Goal: Check status: Check status

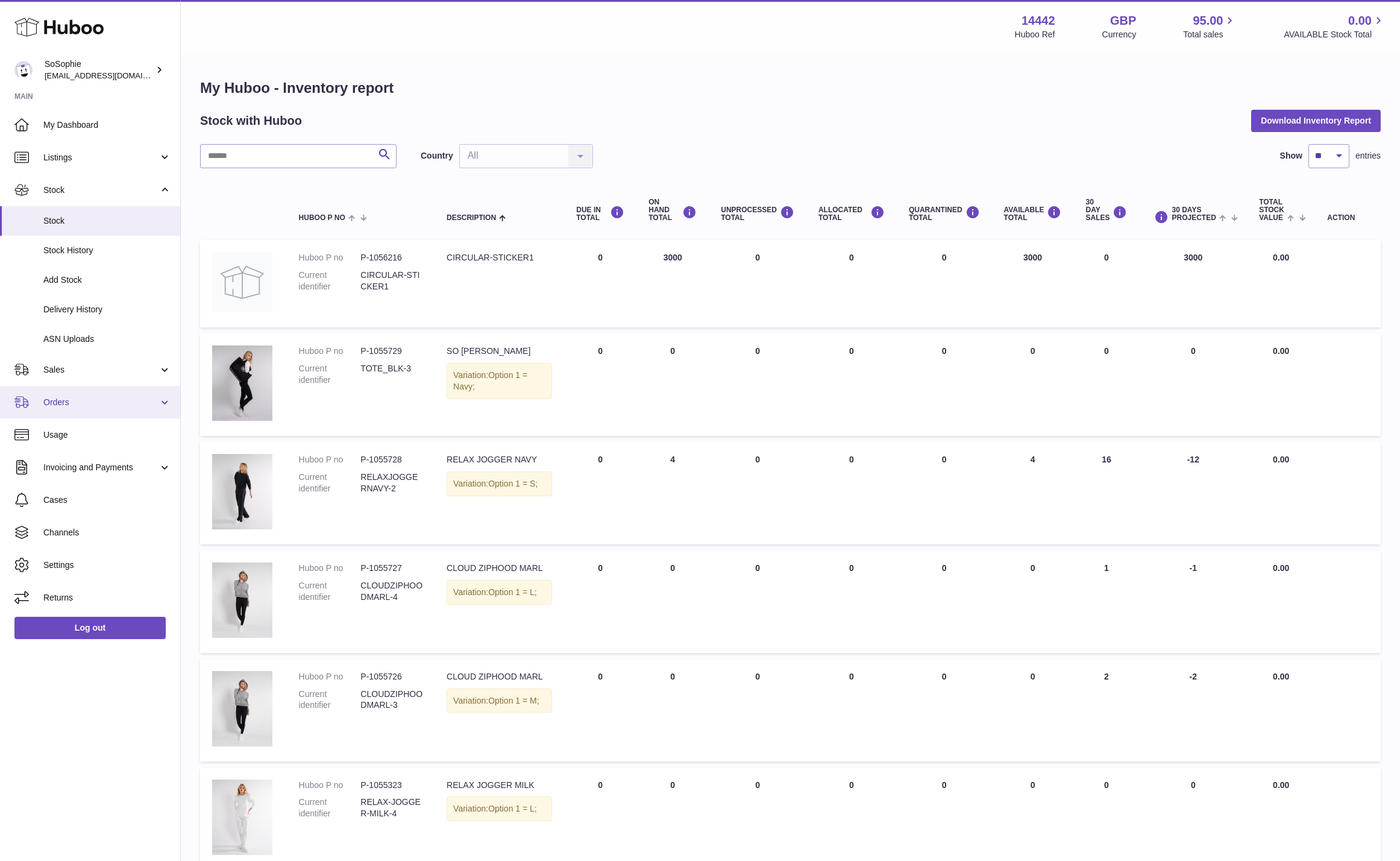
click at [63, 406] on span "Orders" at bounding box center [101, 403] width 115 height 11
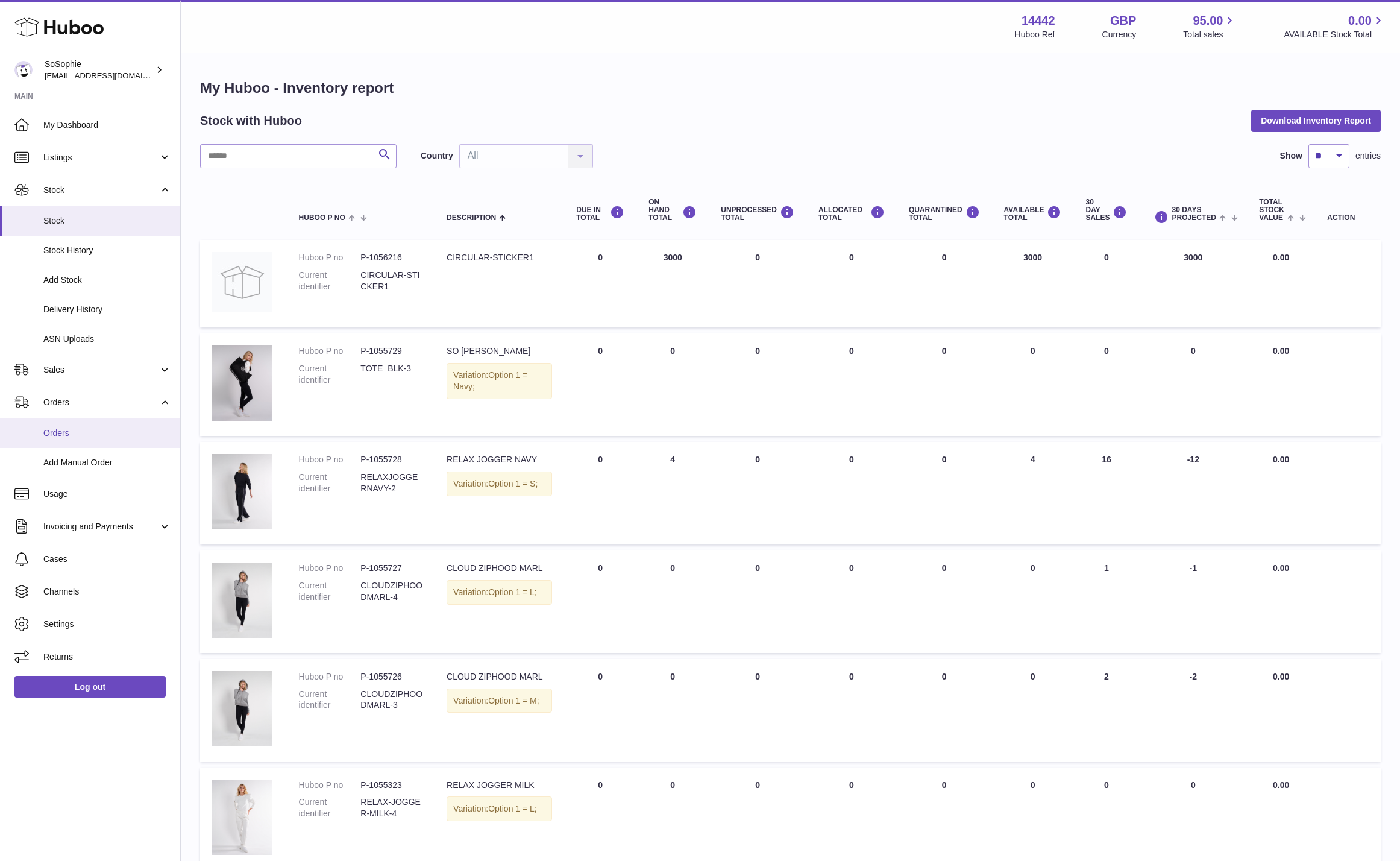
click at [80, 438] on span "Orders" at bounding box center [107, 433] width 128 height 11
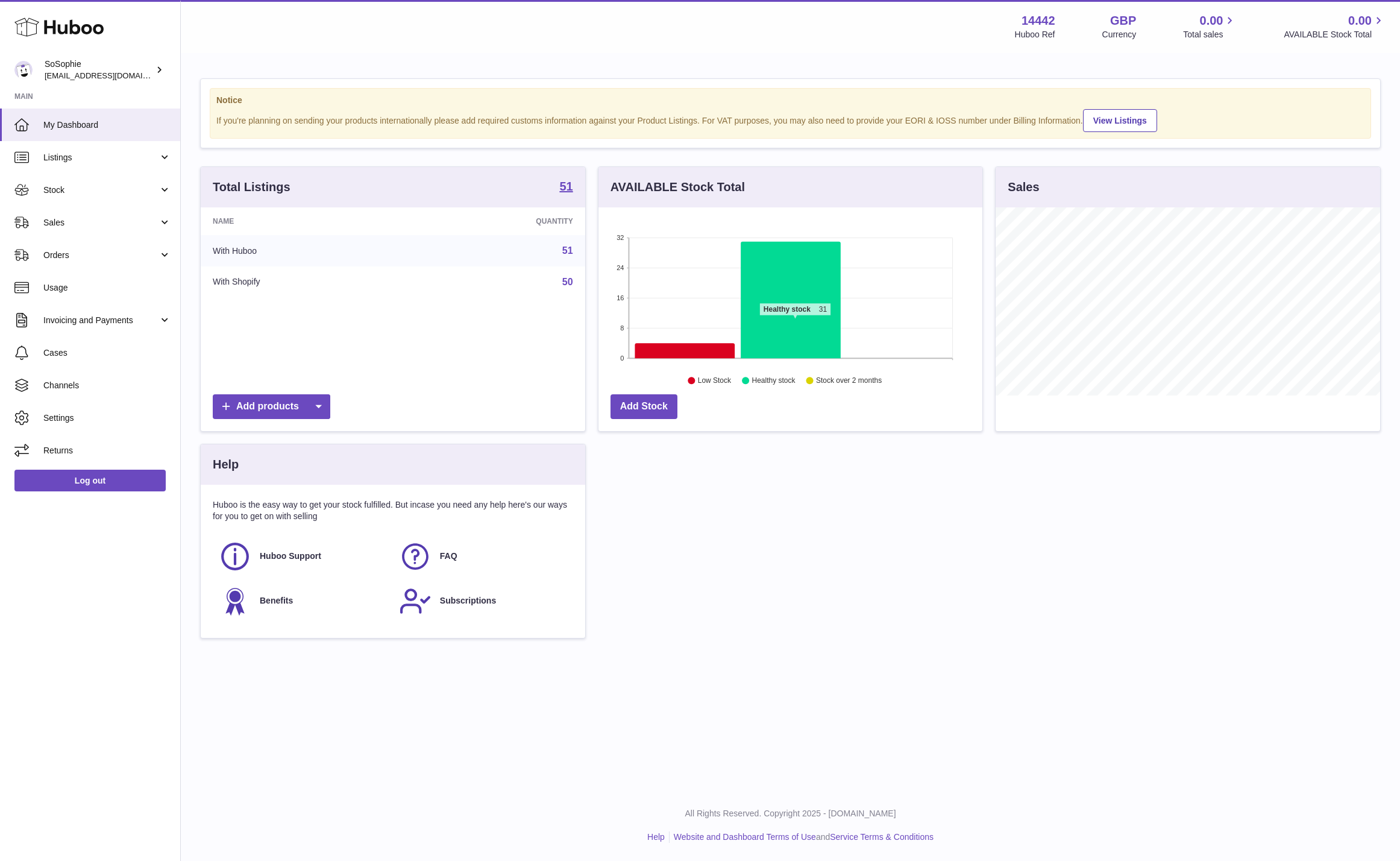
scroll to position [188, 385]
click at [52, 262] on link "Orders" at bounding box center [90, 255] width 180 height 33
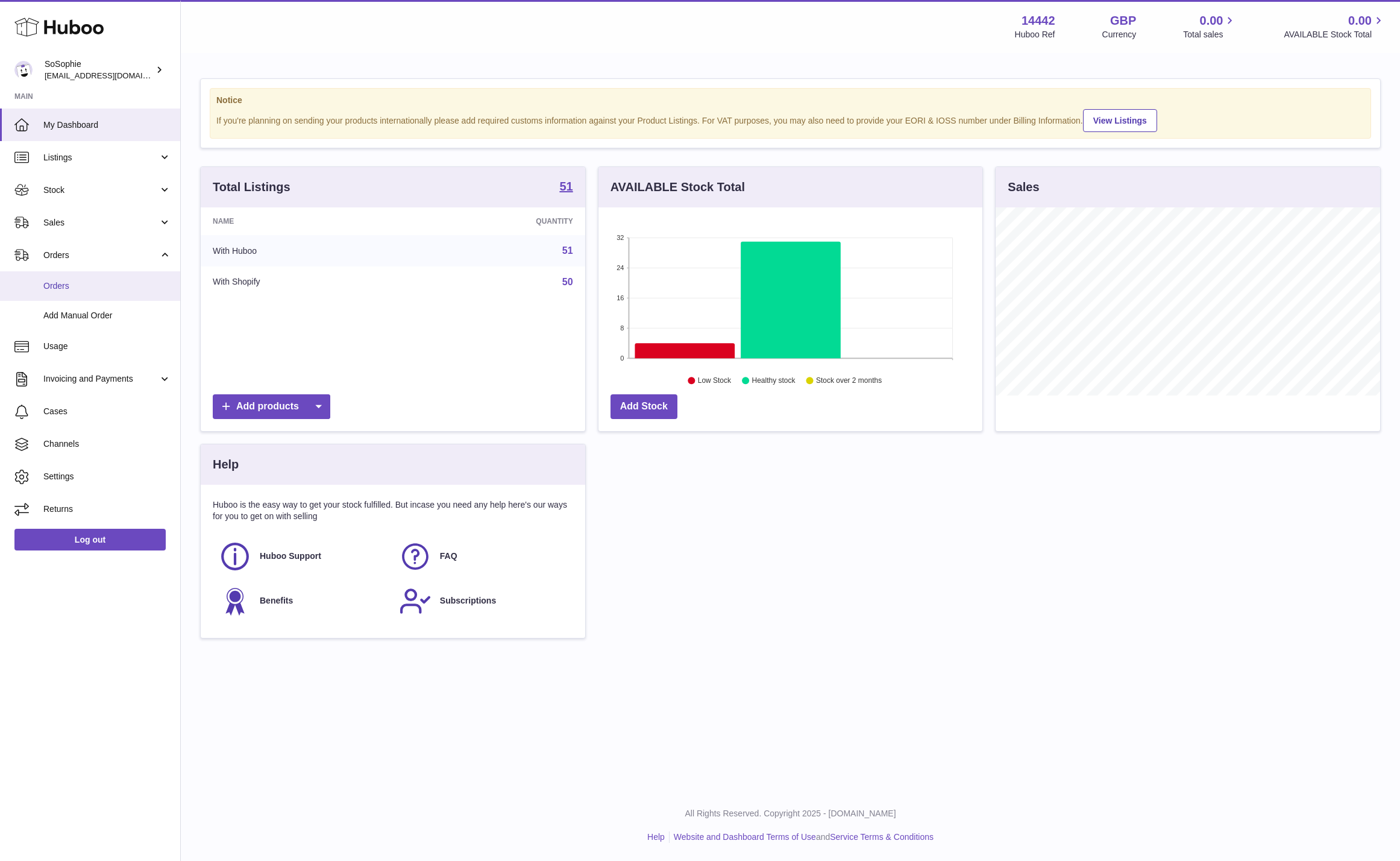
click at [80, 294] on link "Orders" at bounding box center [90, 286] width 180 height 30
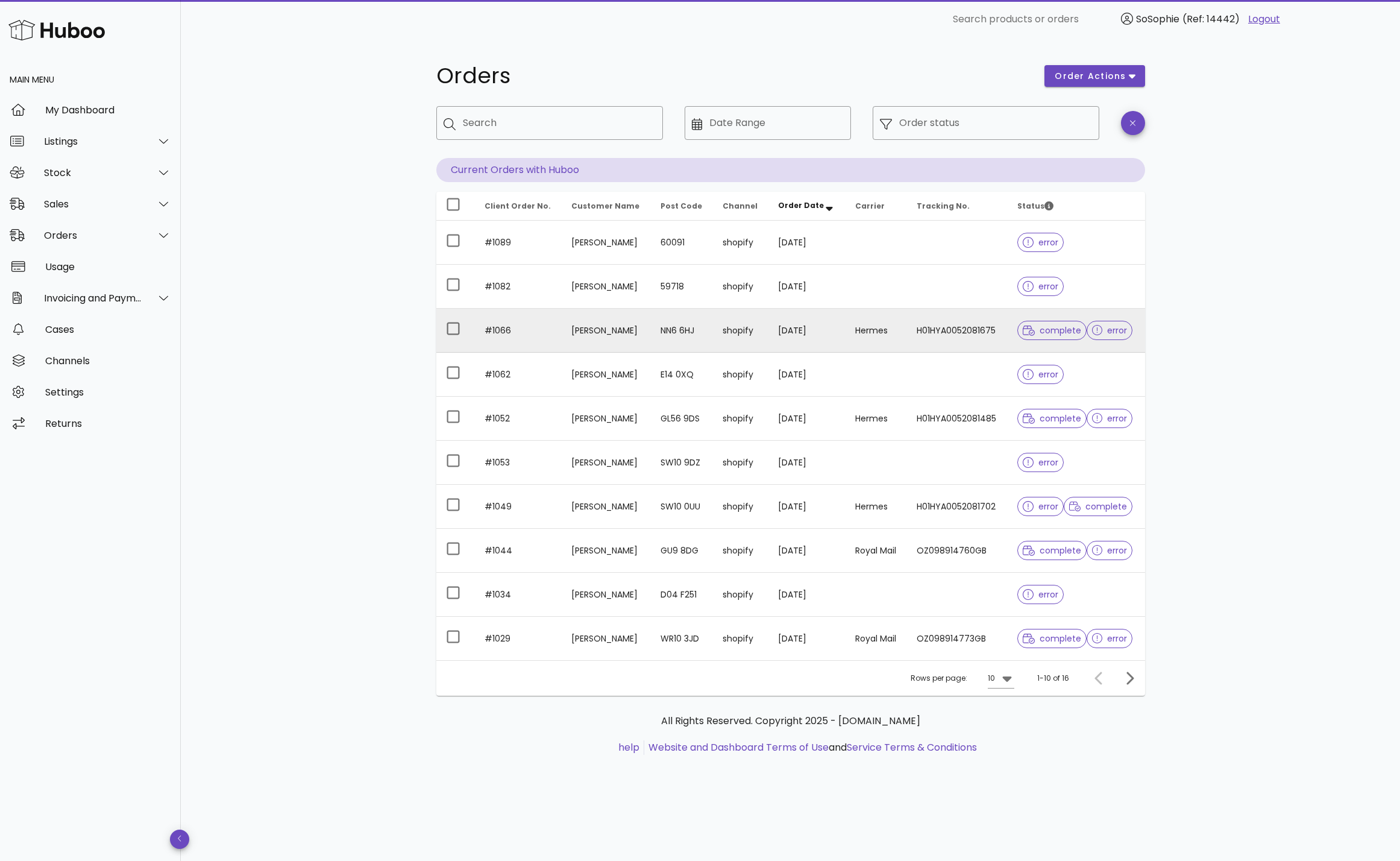
click at [692, 335] on td "NN6 6HJ" at bounding box center [682, 331] width 62 height 44
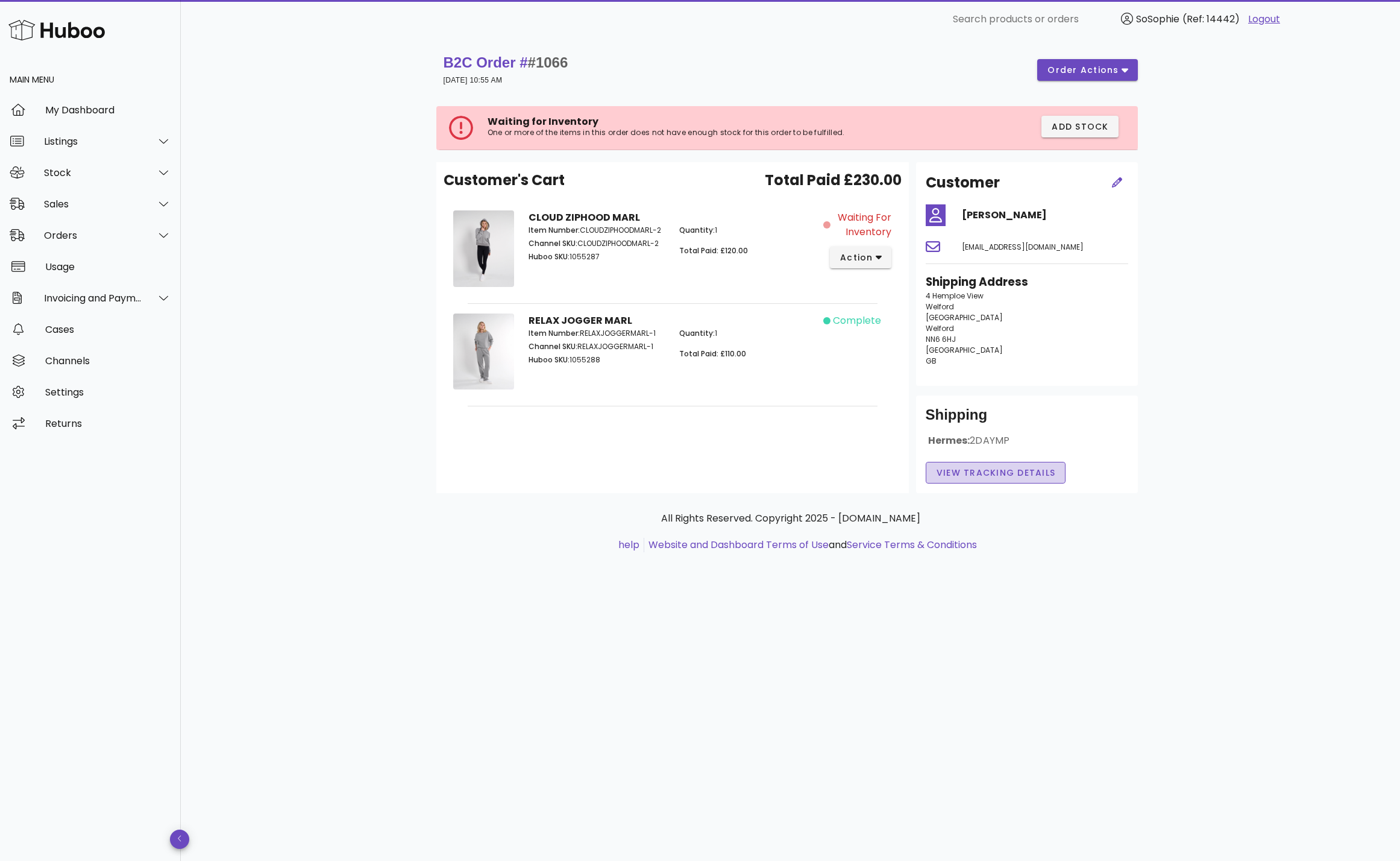
click at [1013, 477] on span "View Tracking details" at bounding box center [996, 473] width 120 height 13
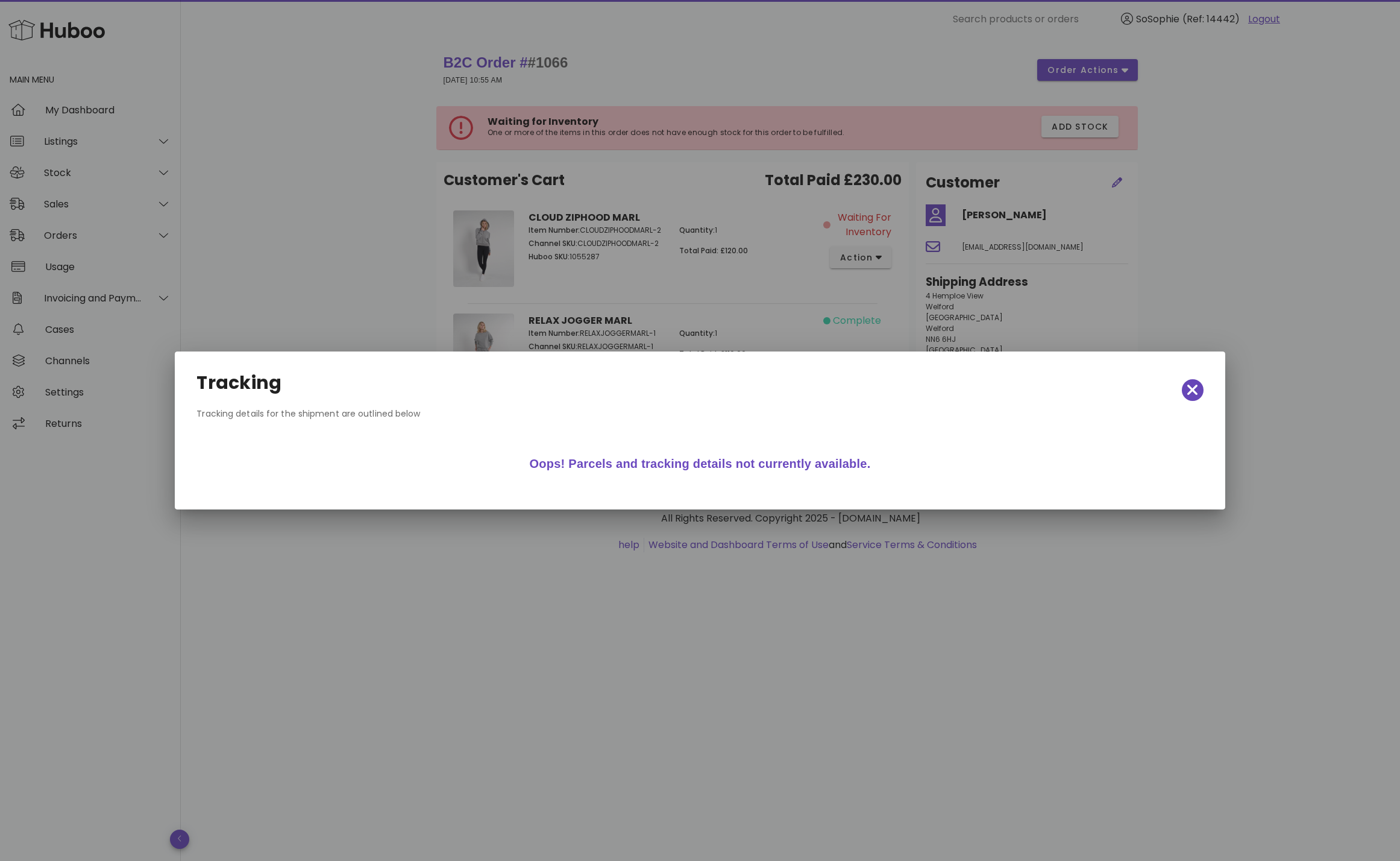
click at [1181, 387] on div "Tracking" at bounding box center [700, 390] width 1026 height 53
click at [1179, 390] on div "Tracking" at bounding box center [700, 390] width 1026 height 53
click at [1188, 390] on icon "button" at bounding box center [1193, 390] width 11 height 17
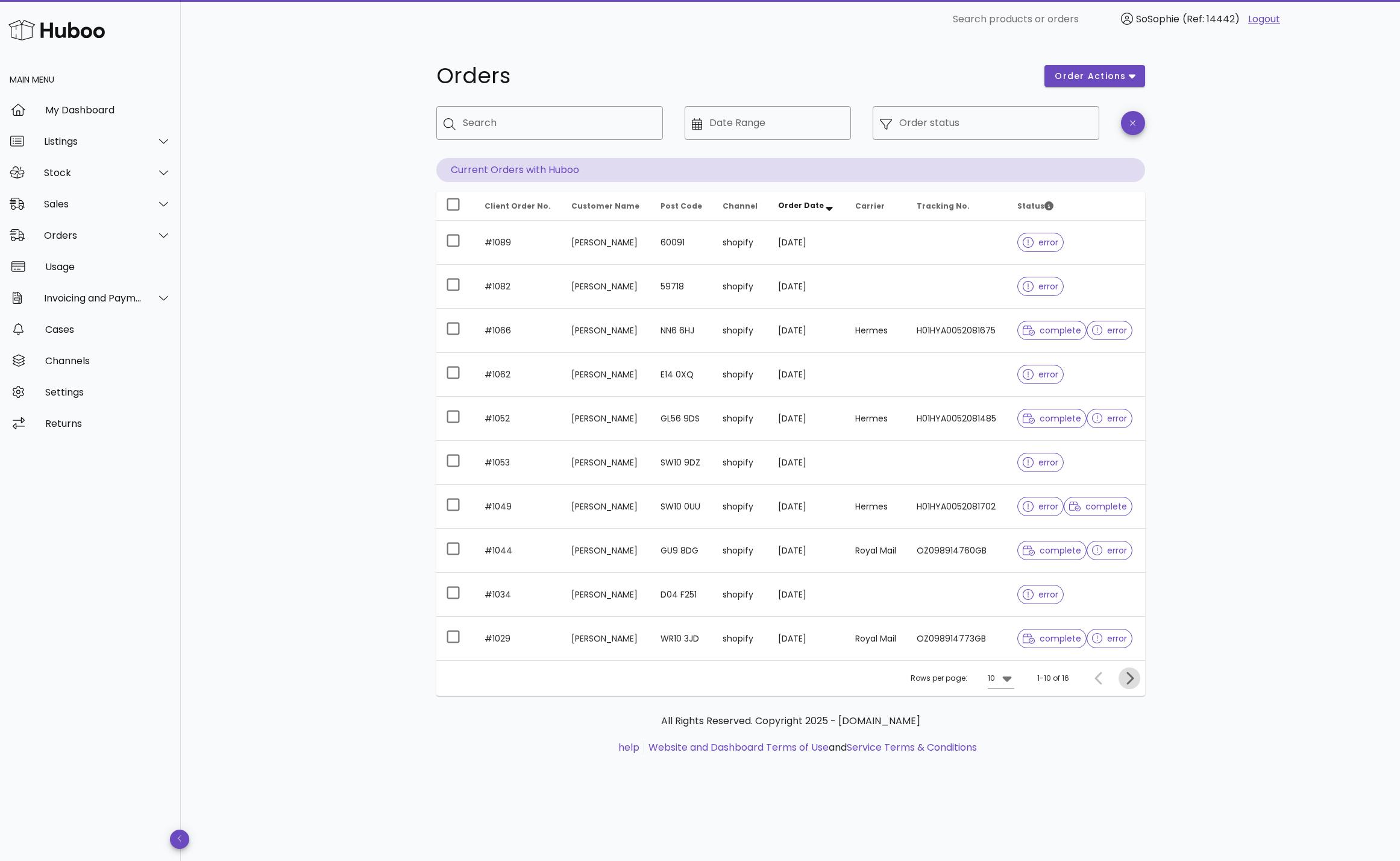
click at [1132, 675] on icon "Next page" at bounding box center [1129, 678] width 14 height 14
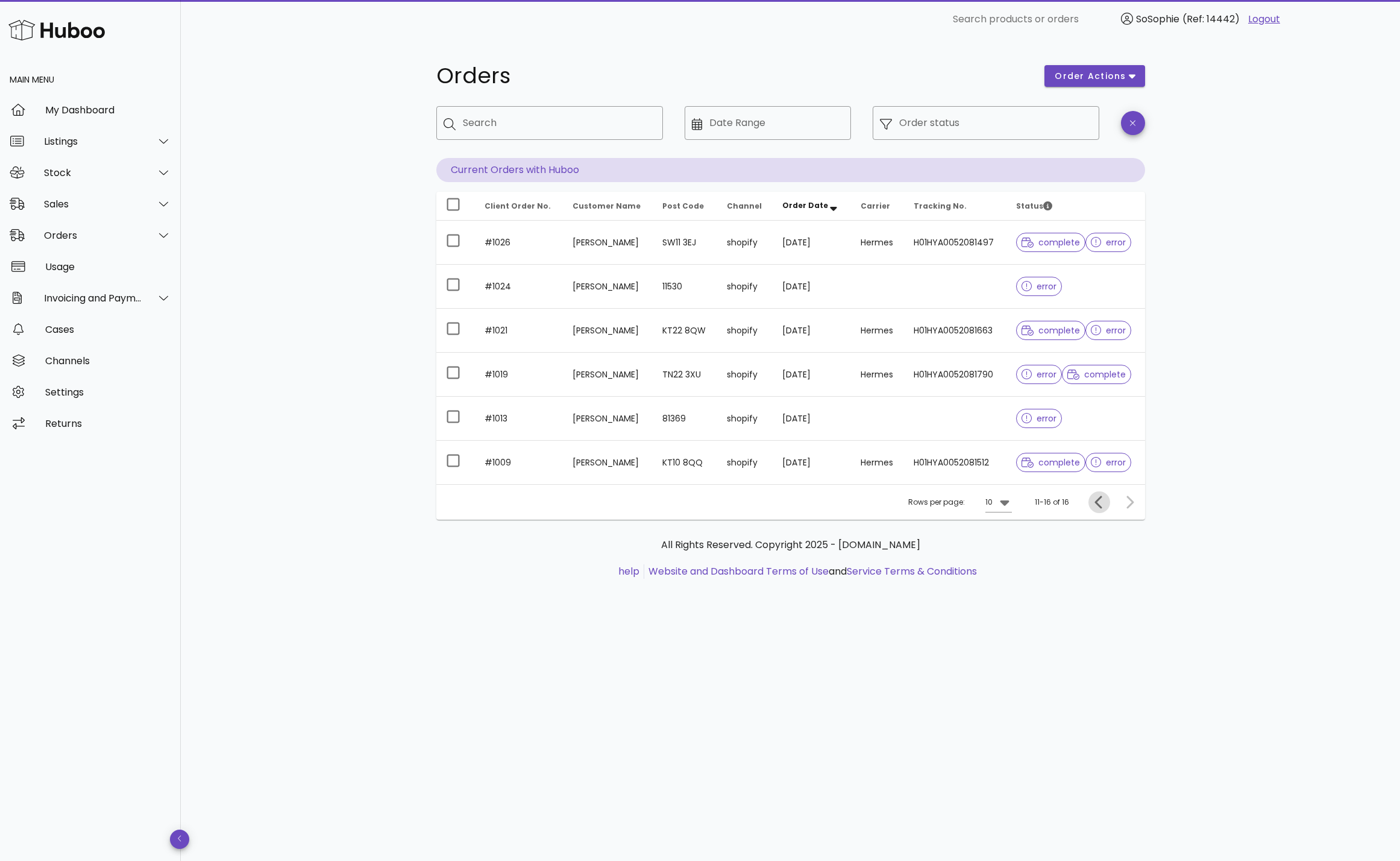
click at [1102, 497] on icon "Previous page" at bounding box center [1099, 502] width 14 height 14
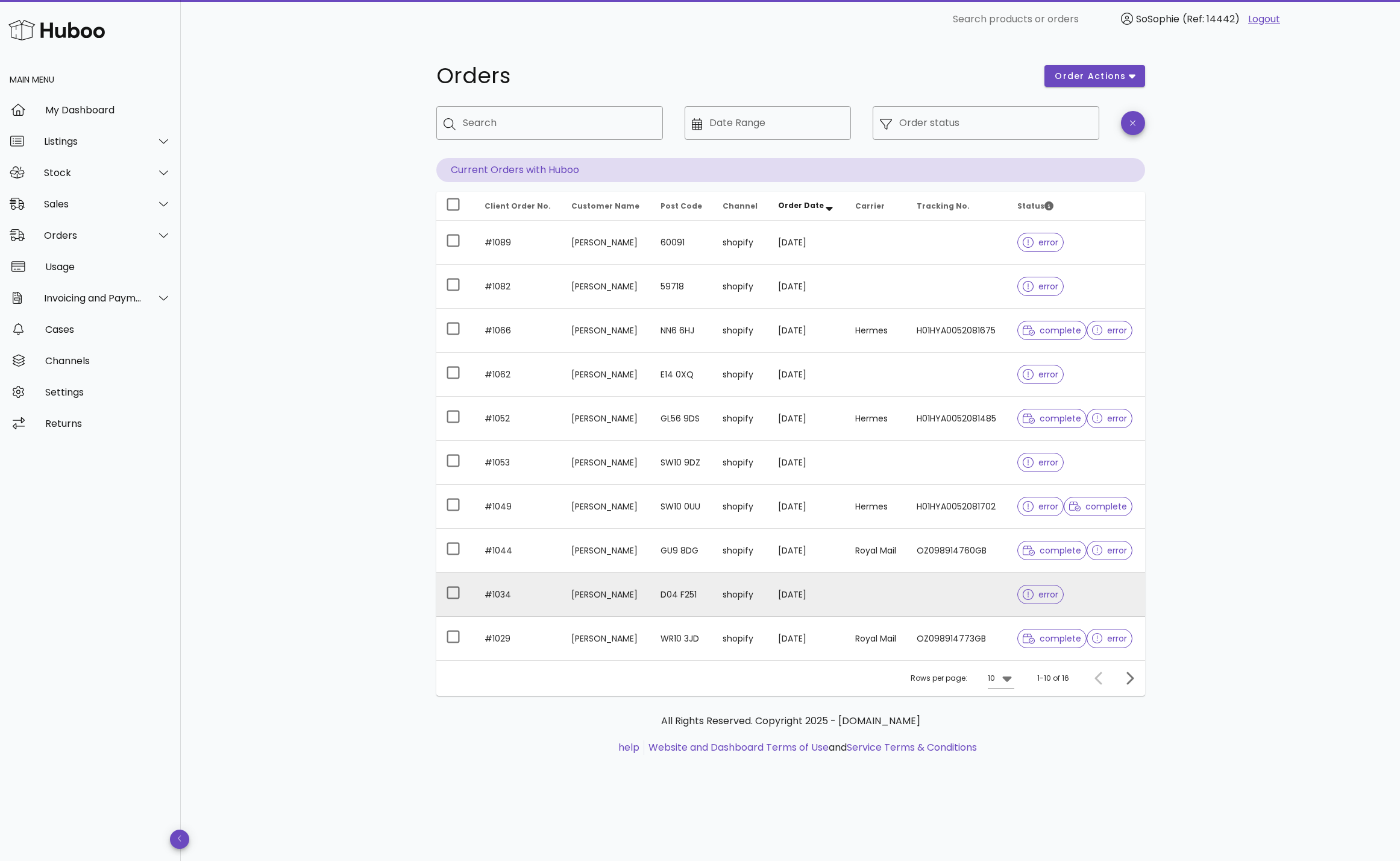
click at [644, 597] on td "Louise Jennings" at bounding box center [607, 595] width 89 height 44
